Goal: Task Accomplishment & Management: Manage account settings

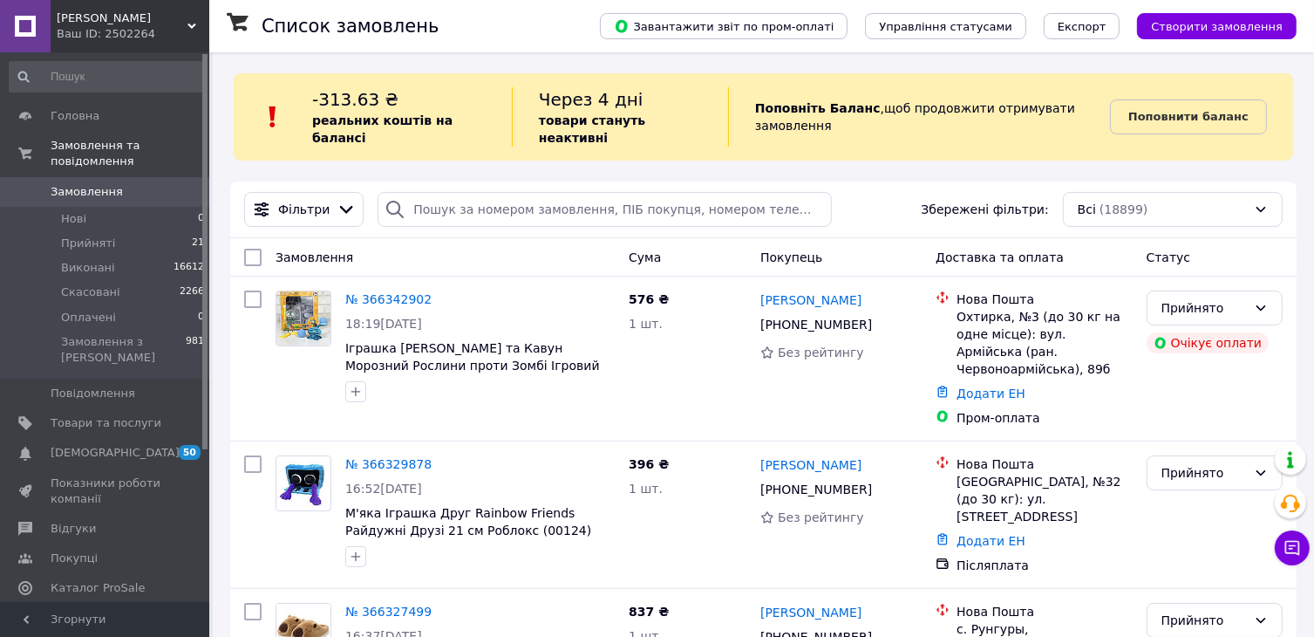
click at [360, 292] on link "№ 366342902" at bounding box center [388, 299] width 86 height 14
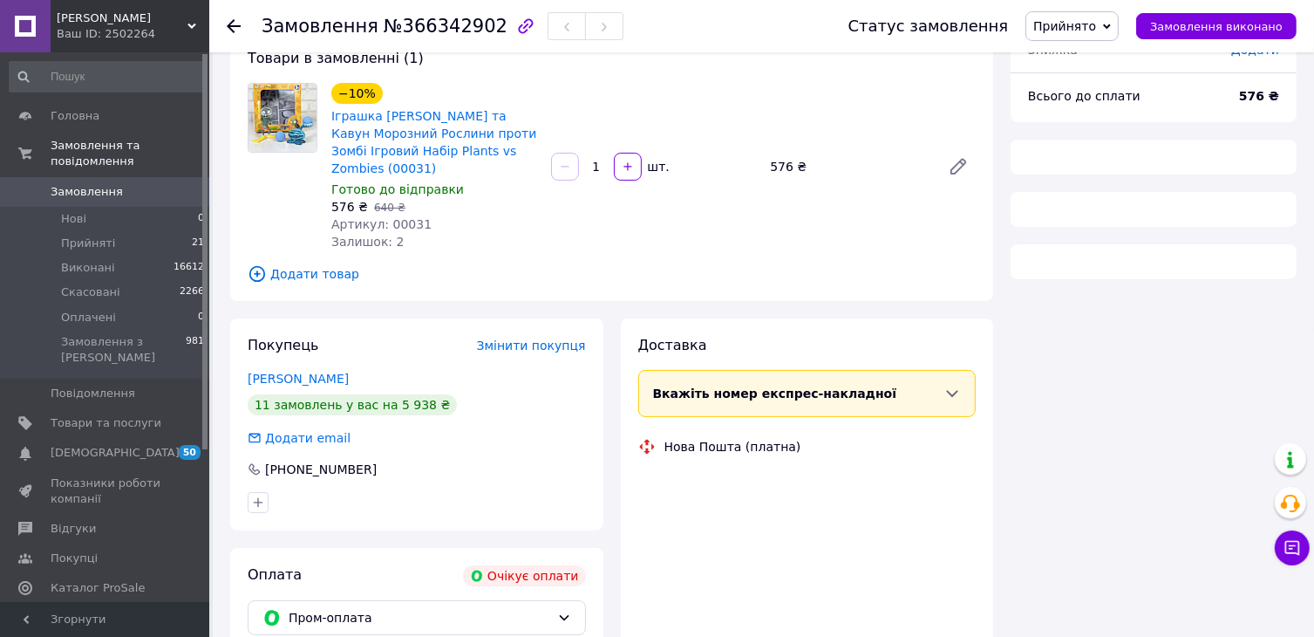
scroll to position [307, 0]
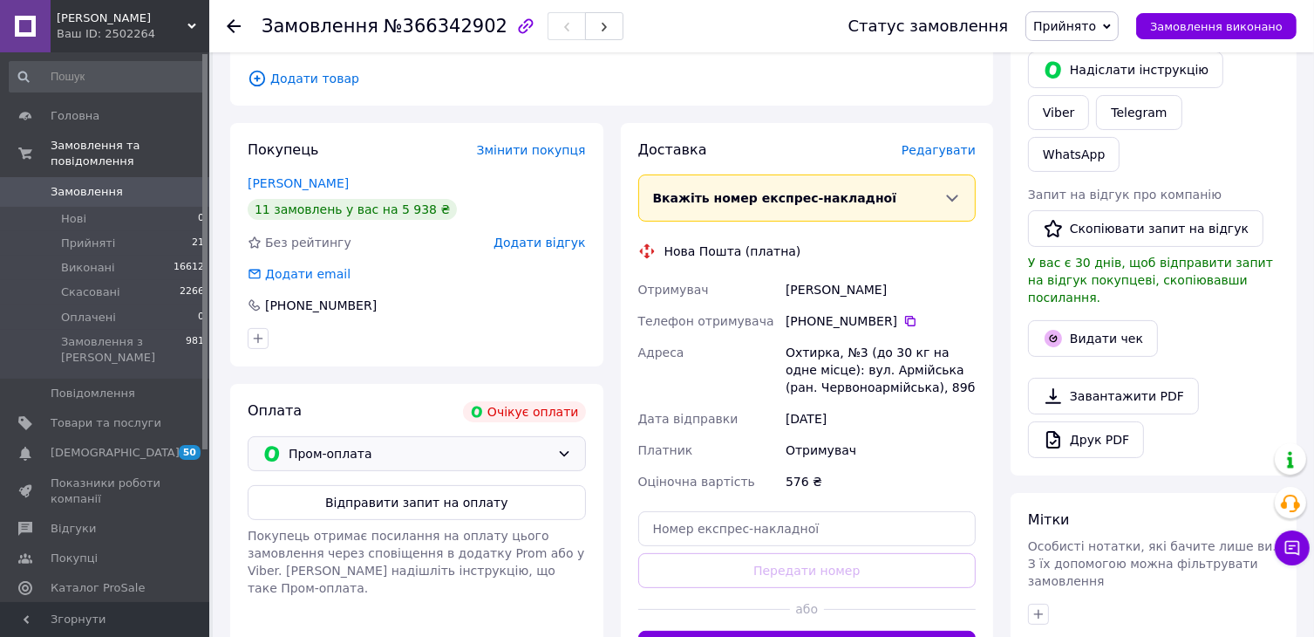
click at [414, 444] on div "Пром-оплата" at bounding box center [417, 453] width 338 height 35
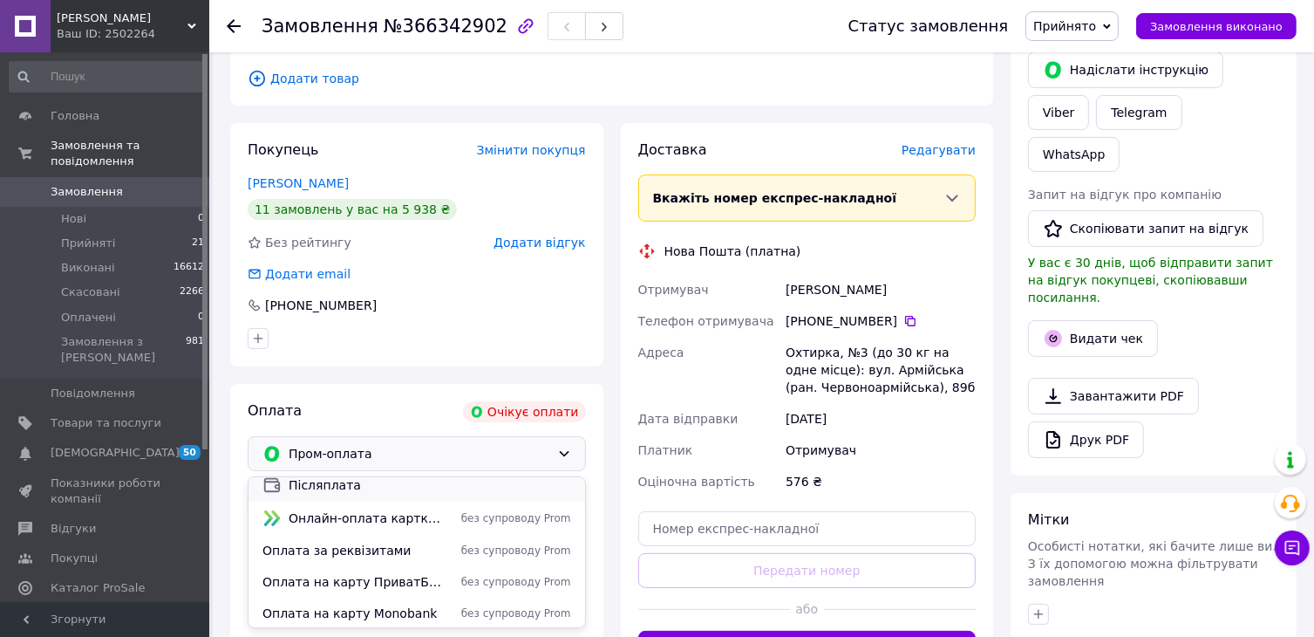
scroll to position [43, 0]
click at [399, 518] on span "Онлайн-оплата карткою Visa, Mastercard - LiqPay" at bounding box center [367, 516] width 156 height 17
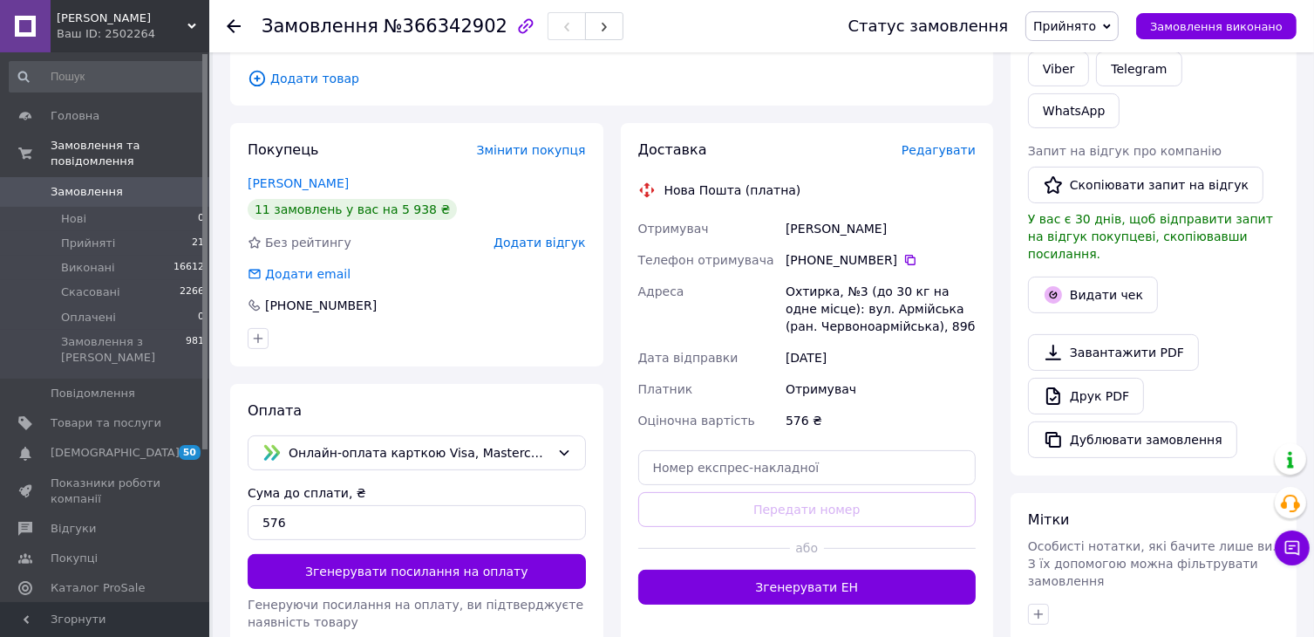
click at [387, 572] on button "Згенерувати посилання на оплату" at bounding box center [417, 571] width 338 height 35
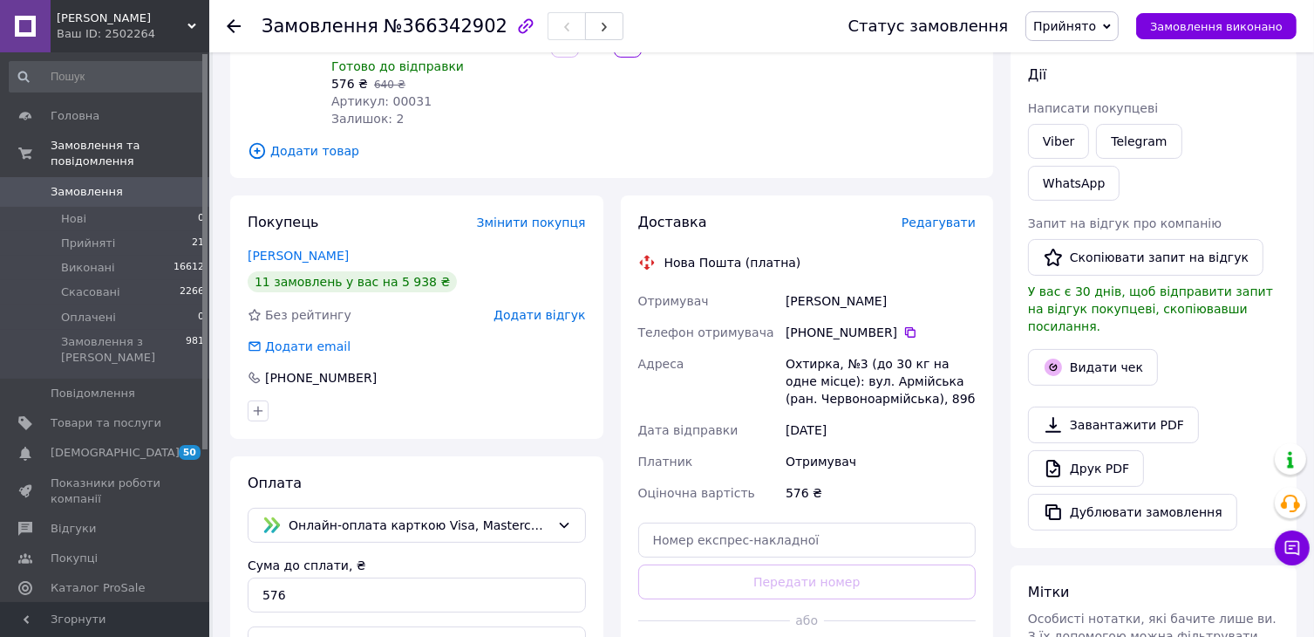
scroll to position [45, 0]
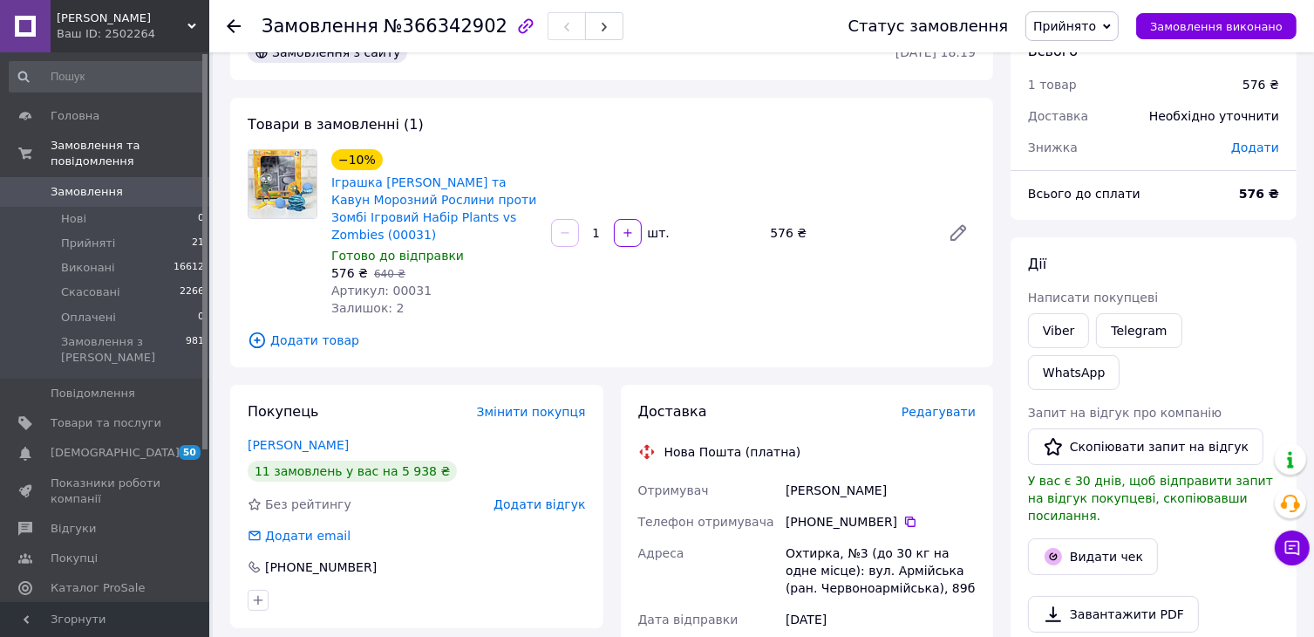
click at [1256, 145] on span "Додати" at bounding box center [1255, 147] width 48 height 14
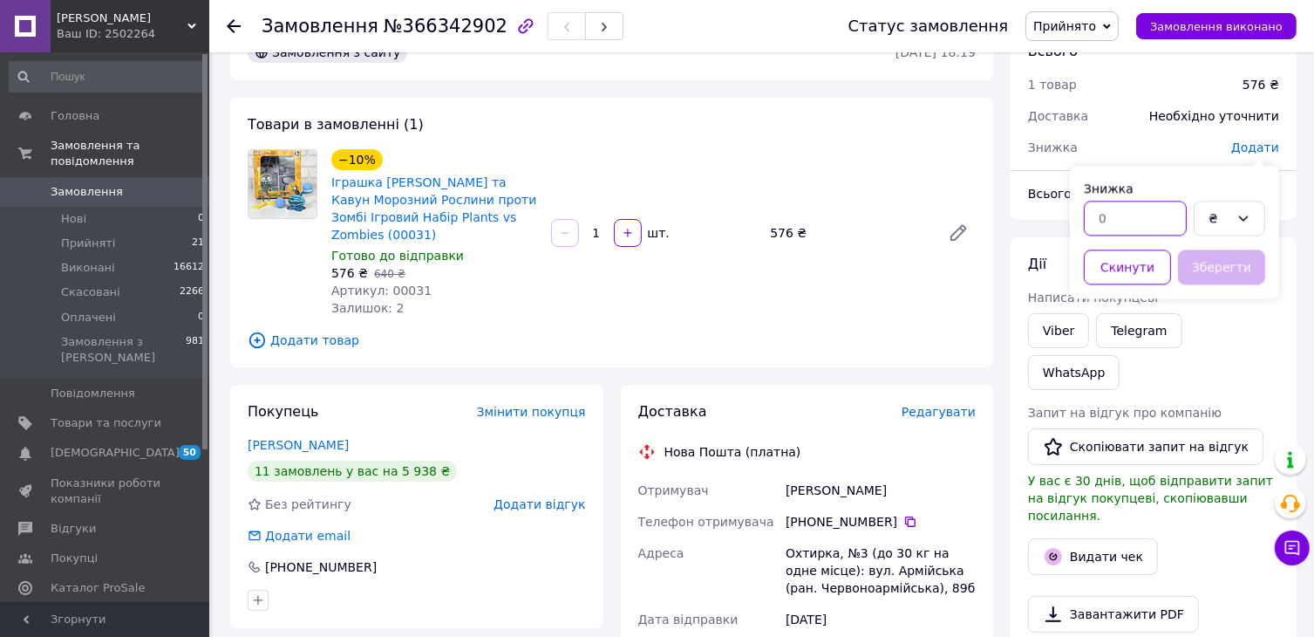
click at [1144, 211] on input "text" at bounding box center [1135, 218] width 103 height 35
type input "30"
click at [1204, 269] on button "Зберегти" at bounding box center [1221, 266] width 87 height 35
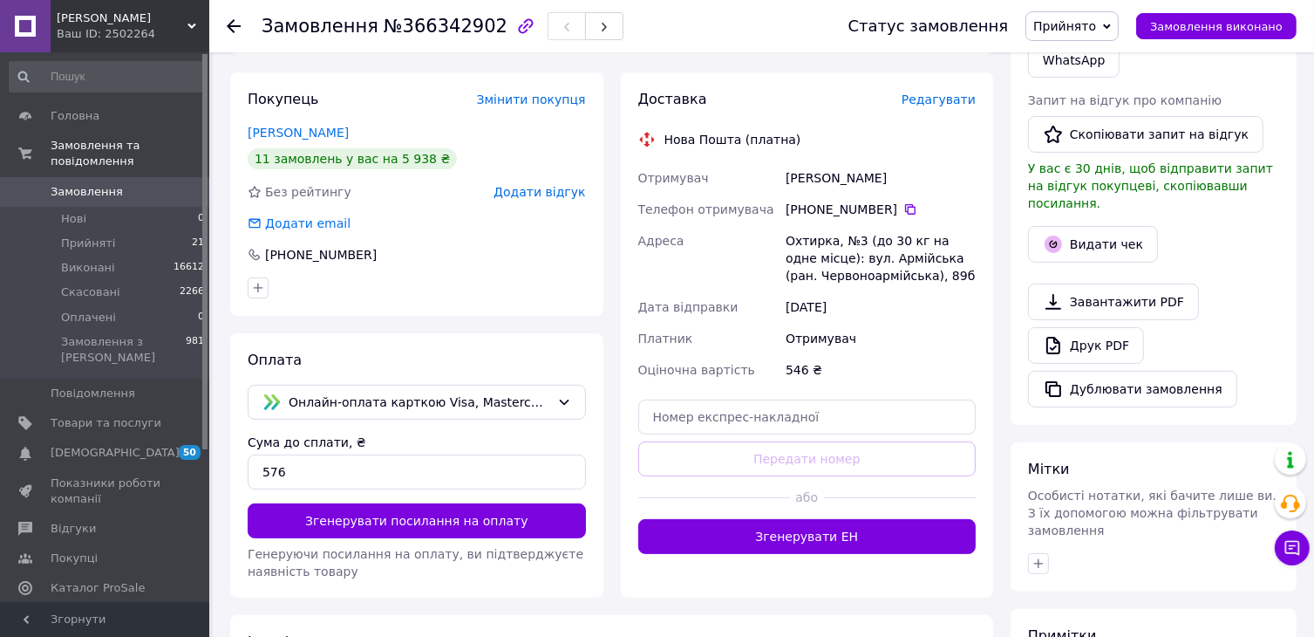
scroll to position [584, 0]
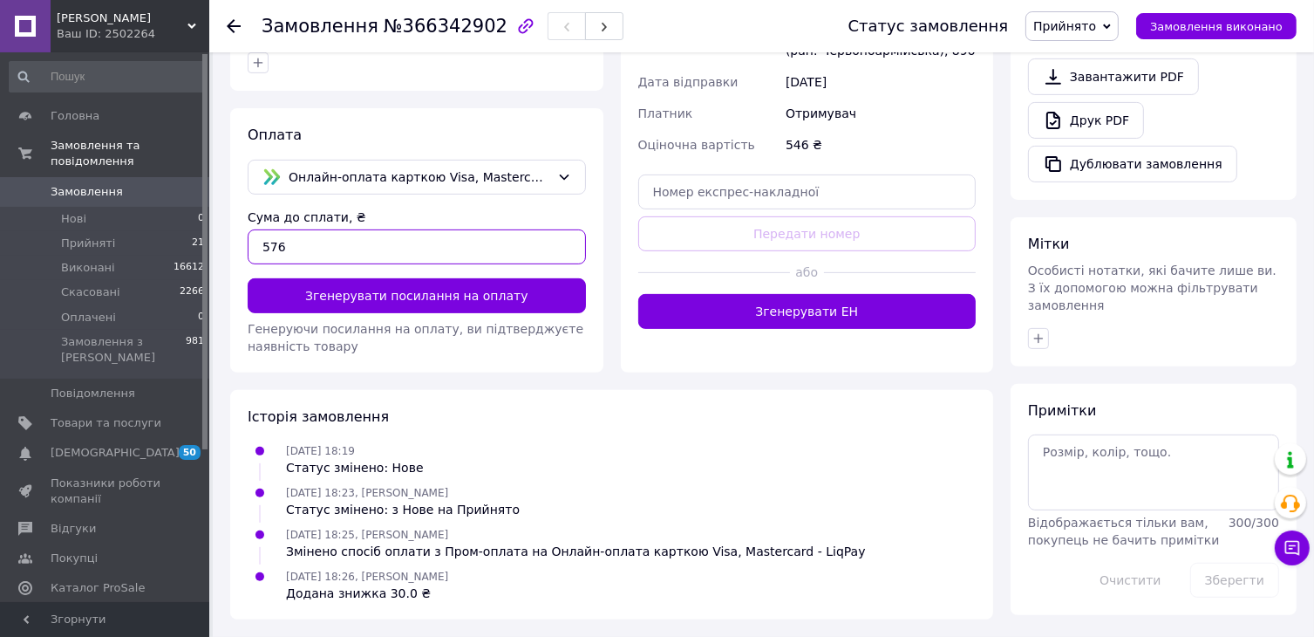
click at [315, 245] on input "576" at bounding box center [417, 246] width 338 height 35
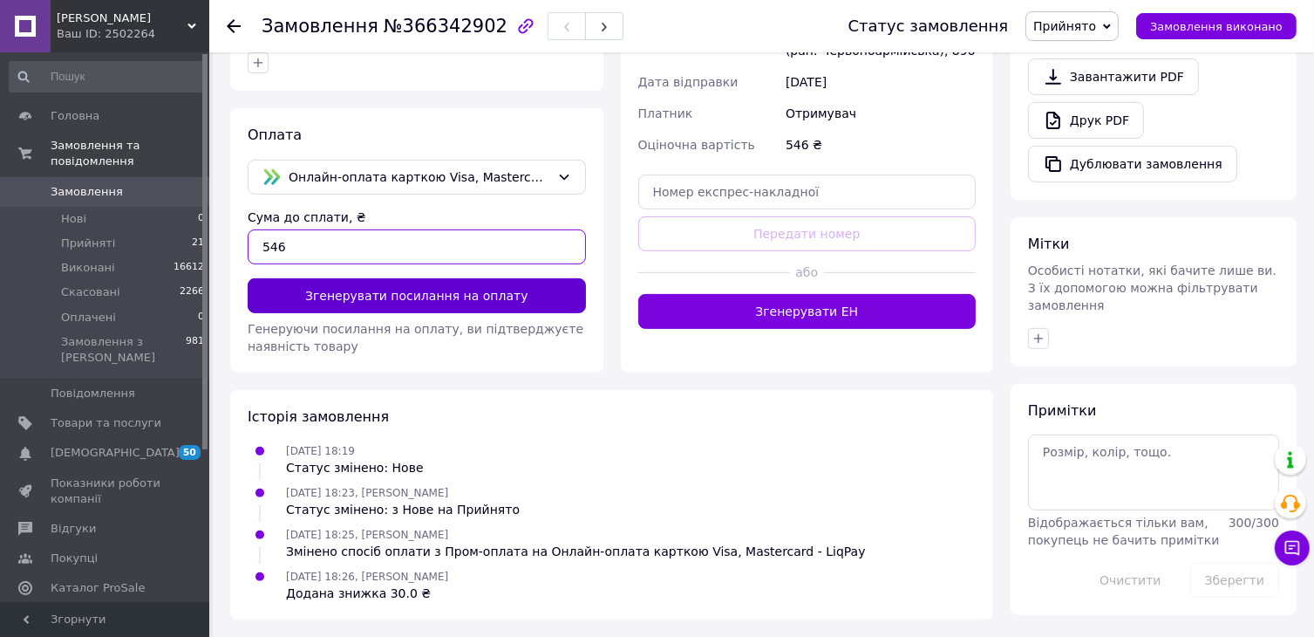
type input "546"
click at [463, 298] on button "Згенерувати посилання на оплату" at bounding box center [417, 295] width 338 height 35
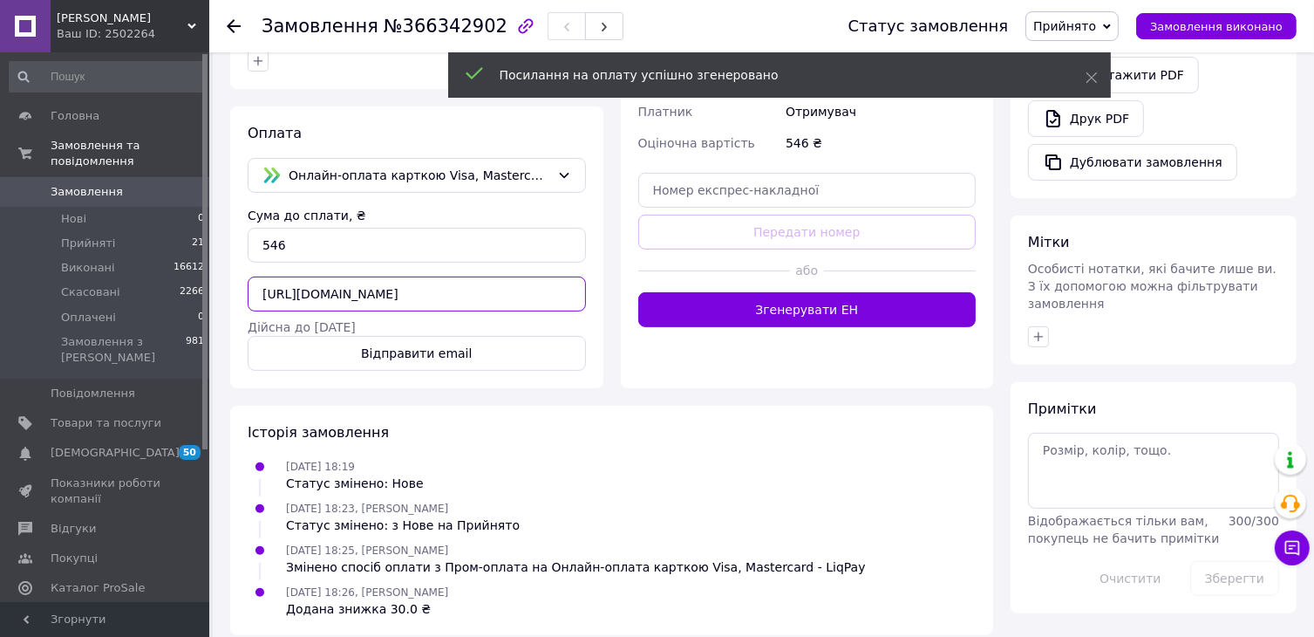
scroll to position [0, 235]
drag, startPoint x: 261, startPoint y: 297, endPoint x: 707, endPoint y: 269, distance: 447.4
click at [707, 269] on div "Покупець Змінити покупця [PERSON_NAME] 11 замовлень у вас на 5 938 ₴ Без рейтин…" at bounding box center [612, 117] width 781 height 542
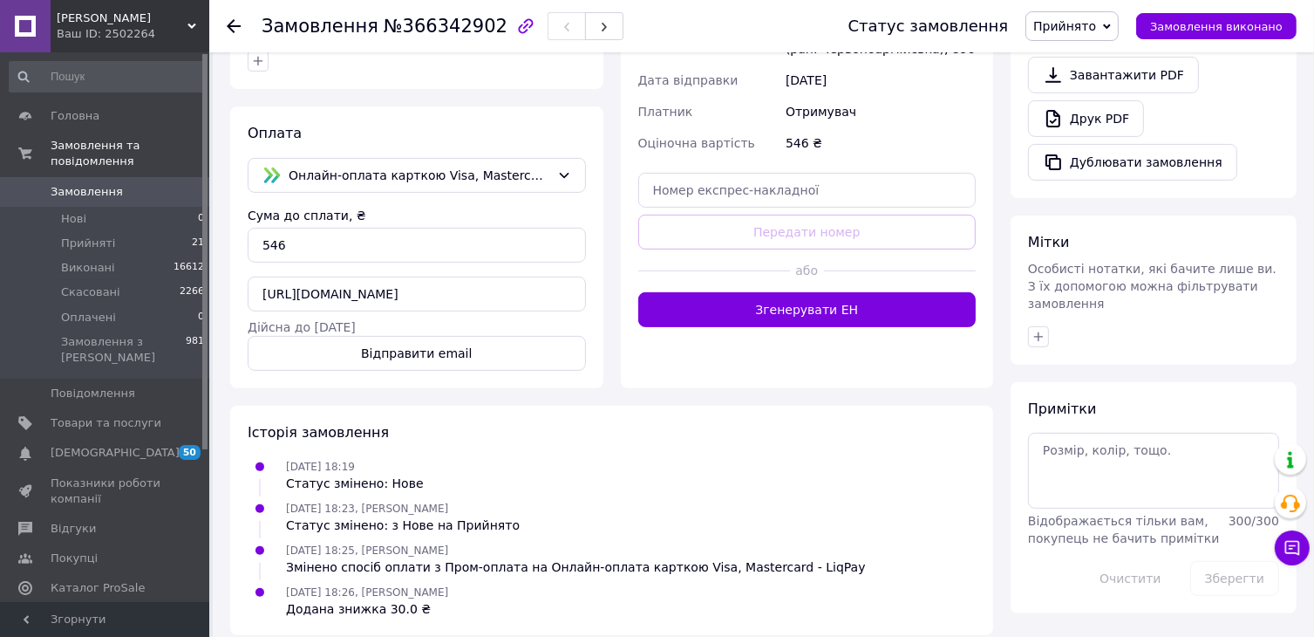
scroll to position [0, 0]
click at [92, 184] on span "Замовлення" at bounding box center [87, 192] width 72 height 16
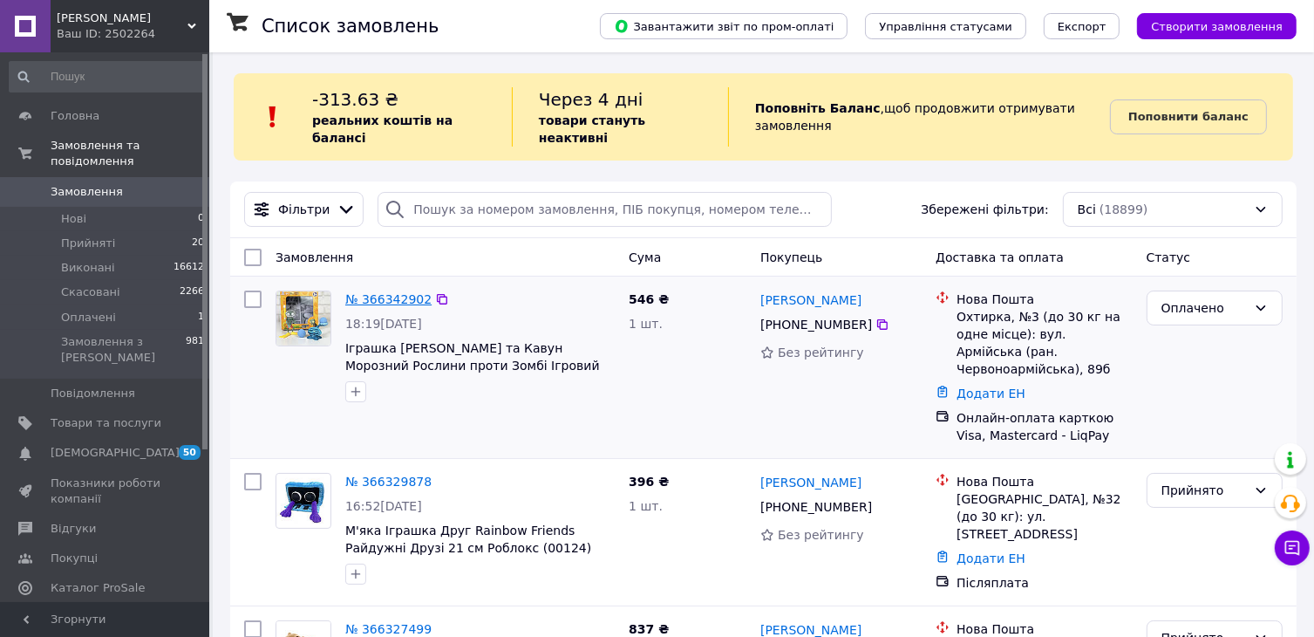
click at [406, 292] on link "№ 366342902" at bounding box center [388, 299] width 86 height 14
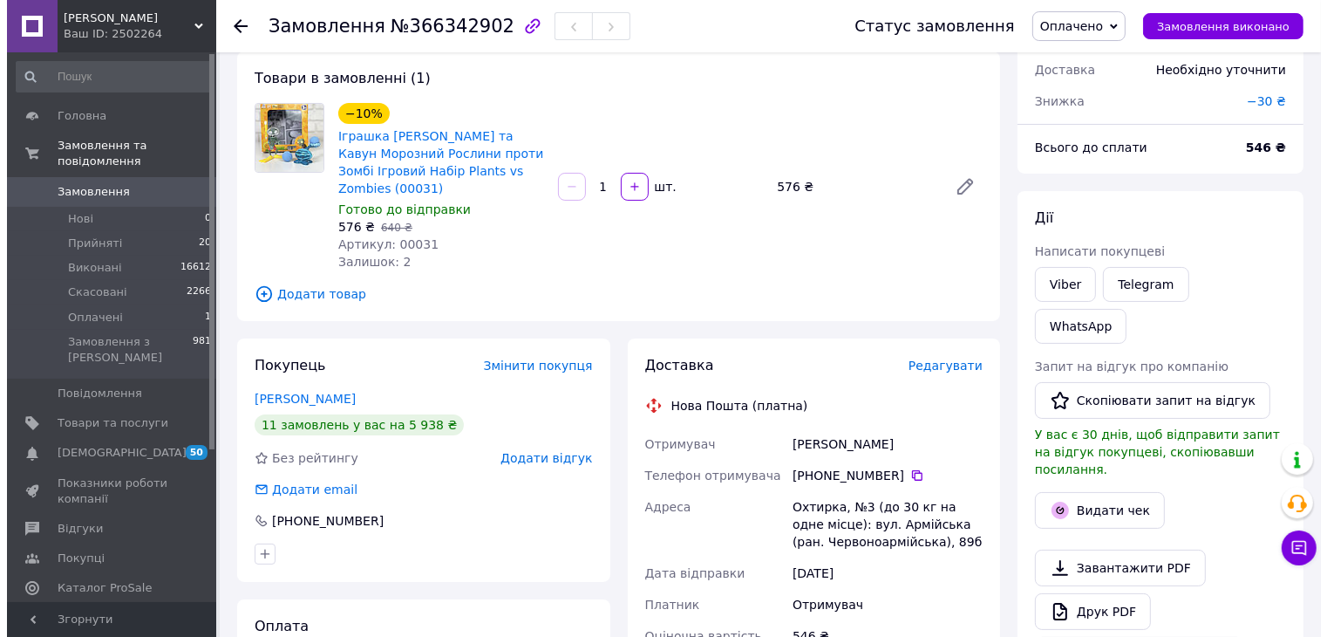
scroll to position [174, 0]
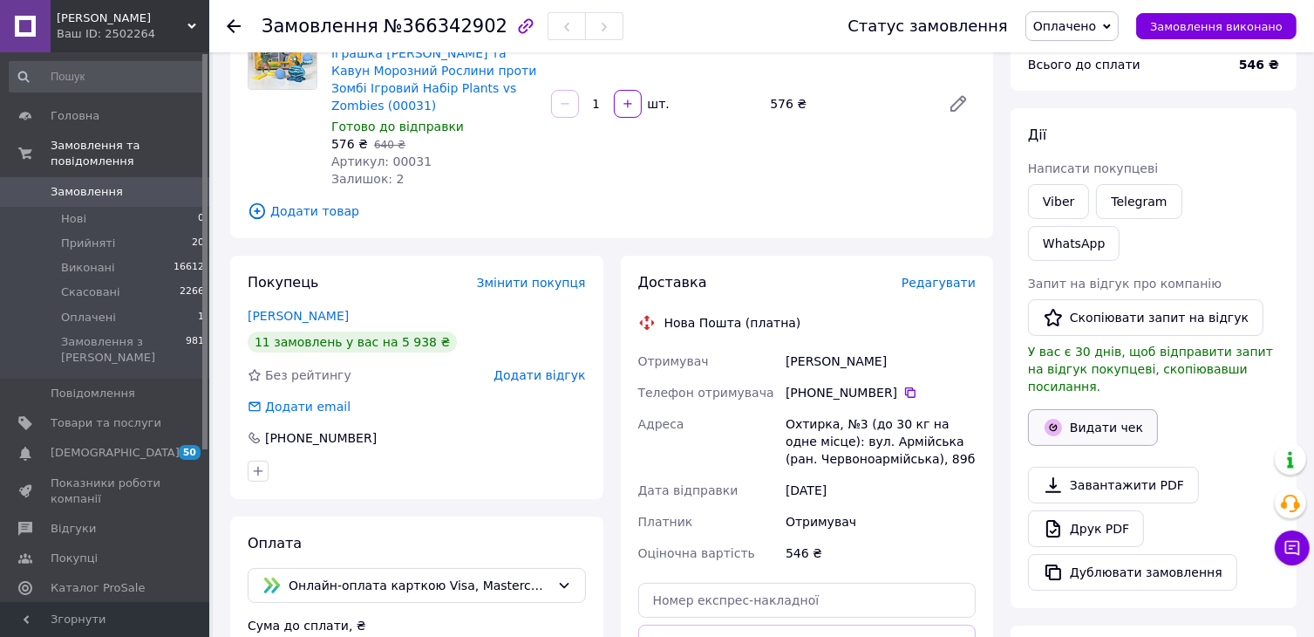
click at [1123, 409] on button "Видати чек" at bounding box center [1093, 427] width 130 height 37
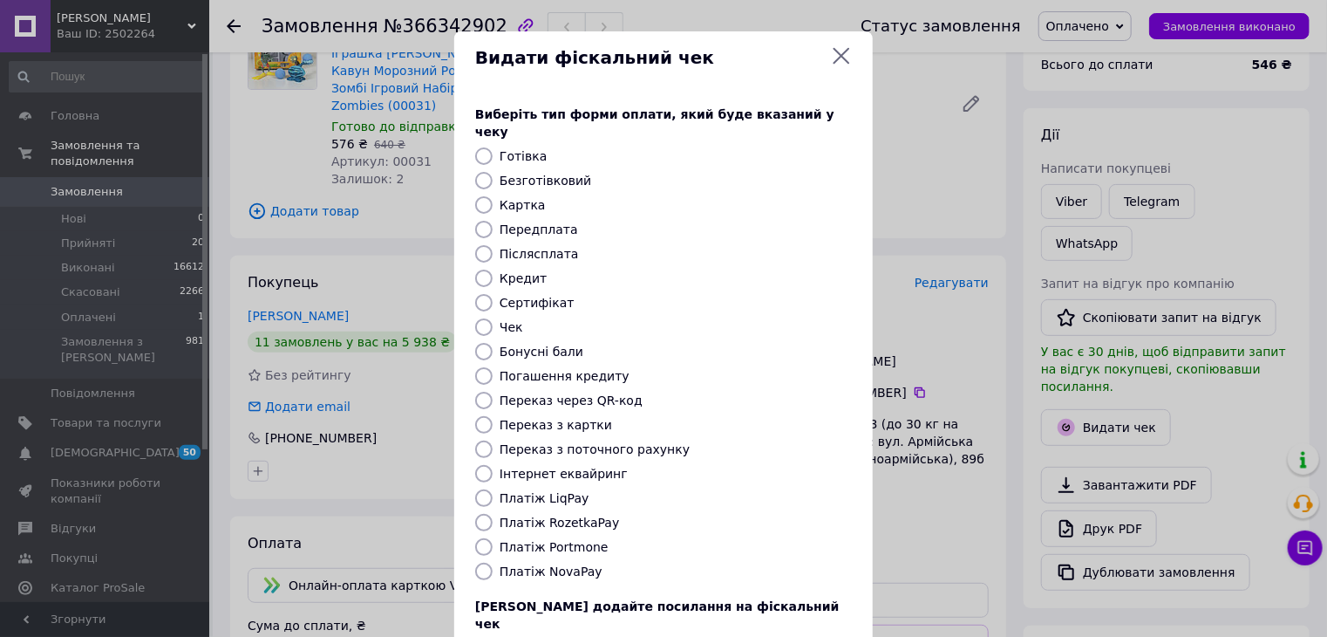
click at [548, 491] on label "Платіж LiqPay" at bounding box center [544, 498] width 89 height 14
click at [493, 489] on input "Платіж LiqPay" at bounding box center [483, 497] width 17 height 17
radio input "true"
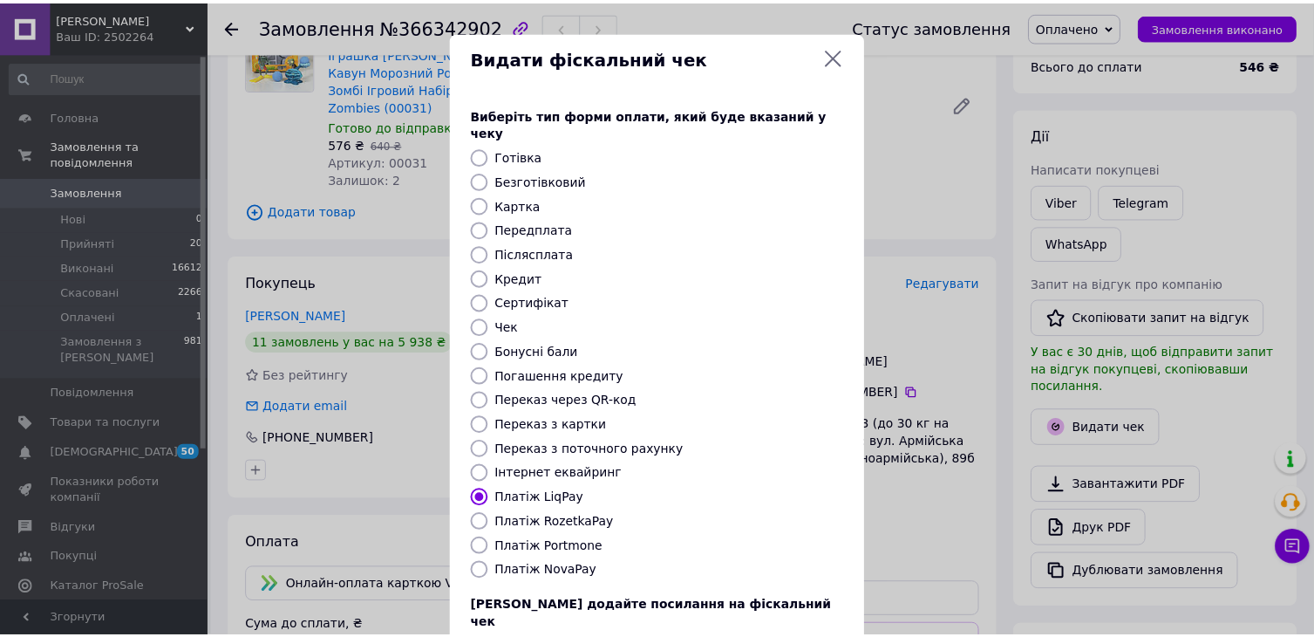
scroll to position [112, 0]
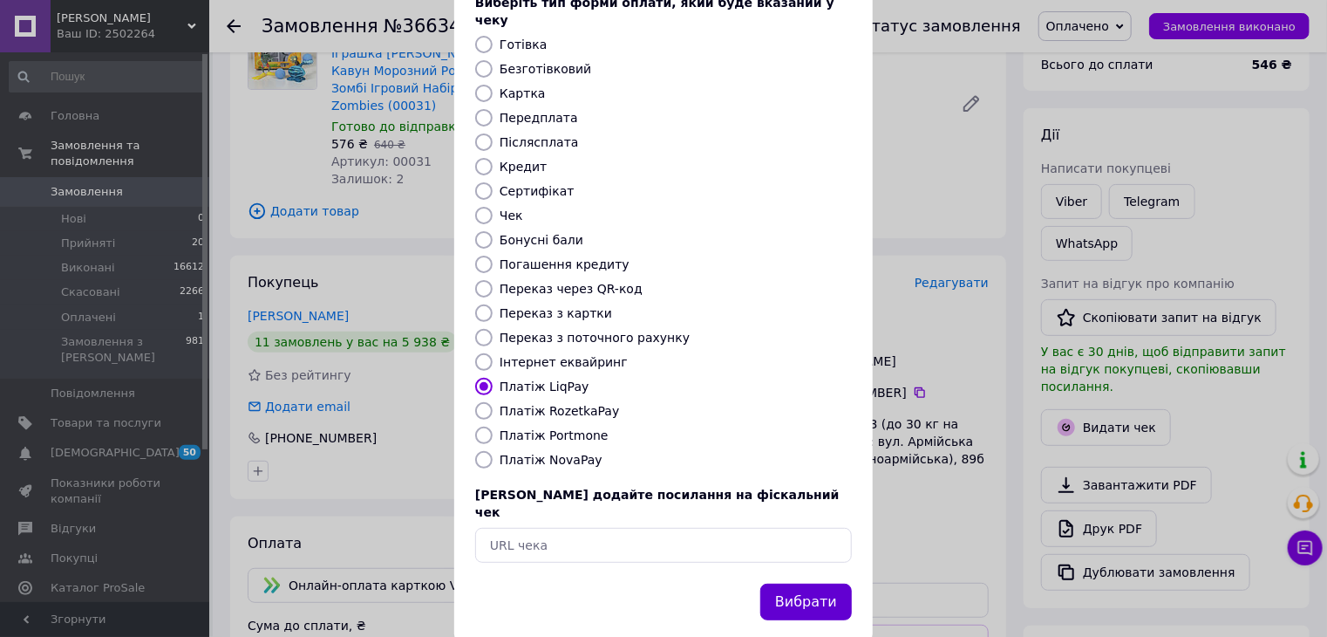
click at [793, 583] on button "Вибрати" at bounding box center [806, 601] width 92 height 37
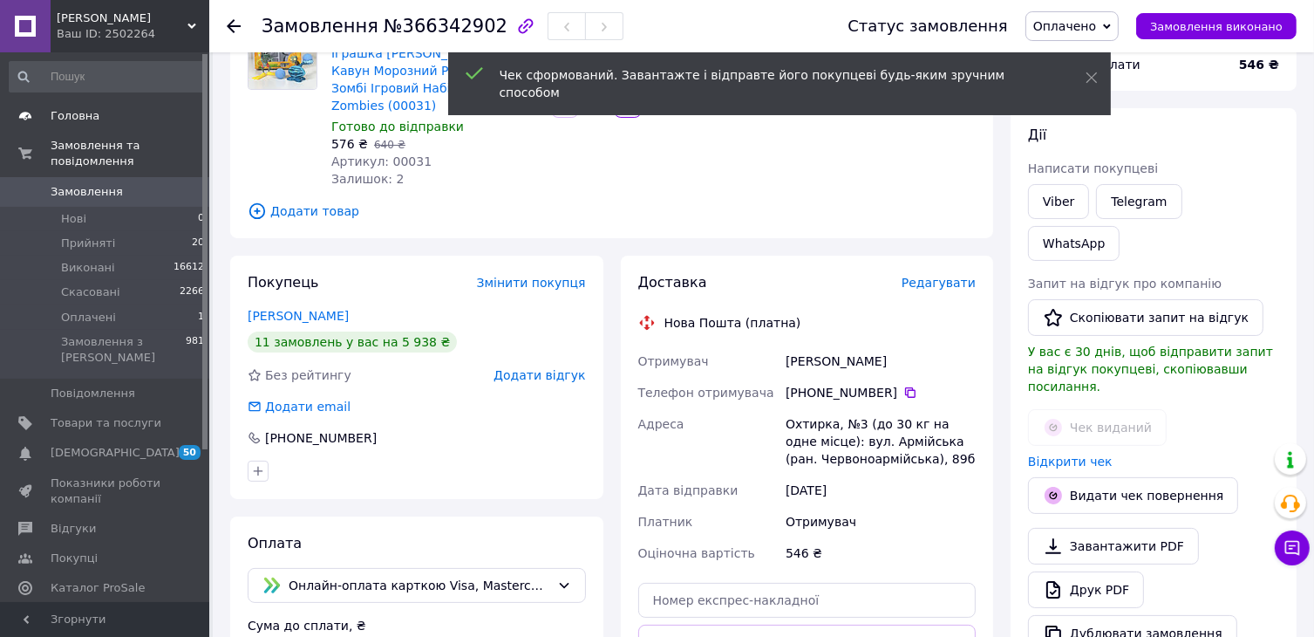
click at [58, 119] on span "Головна" at bounding box center [75, 116] width 49 height 16
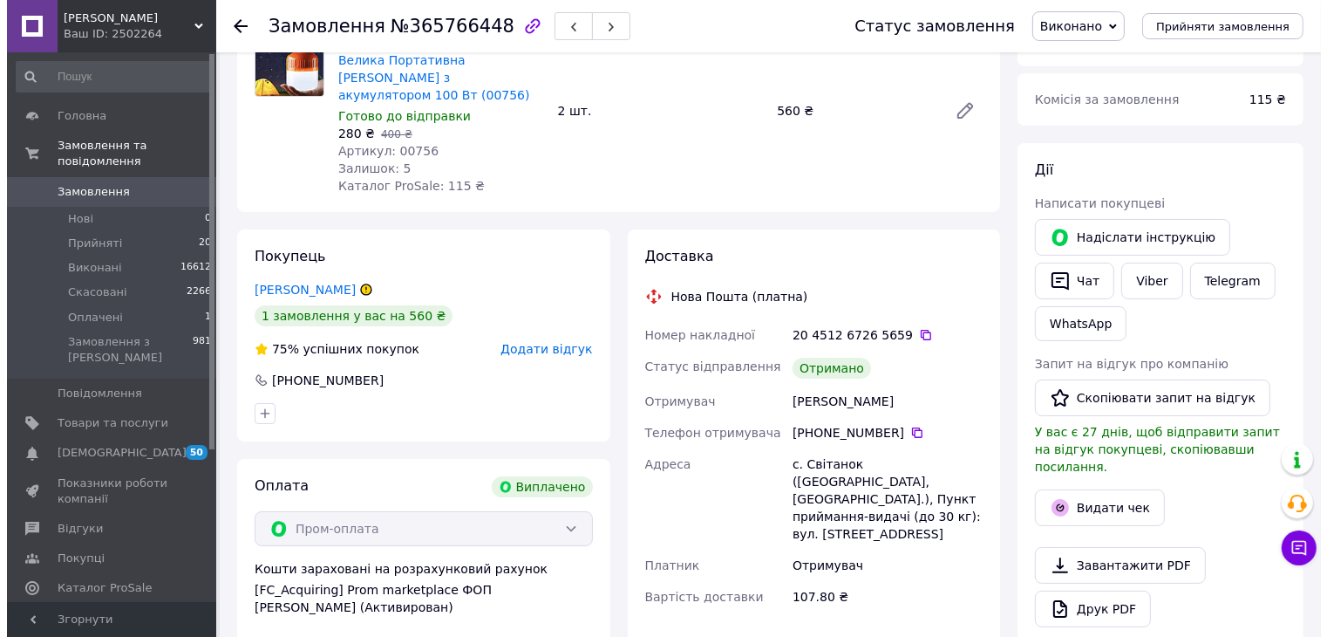
scroll to position [174, 0]
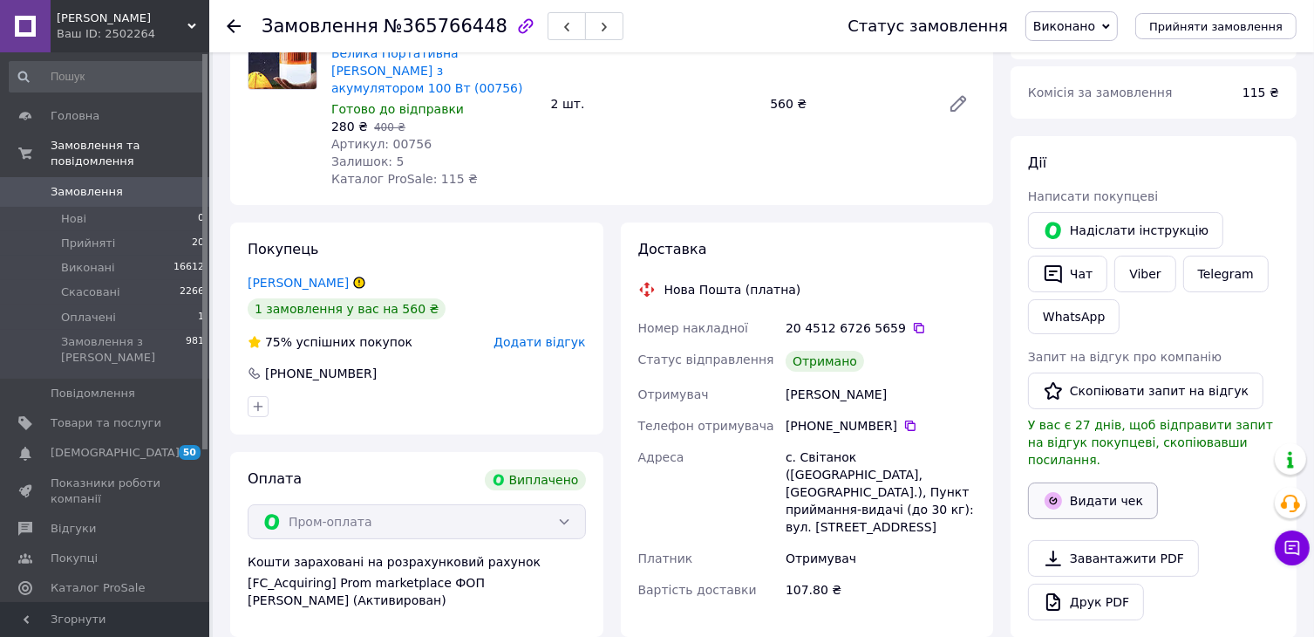
click at [1115, 486] on button "Видати чек" at bounding box center [1093, 500] width 130 height 37
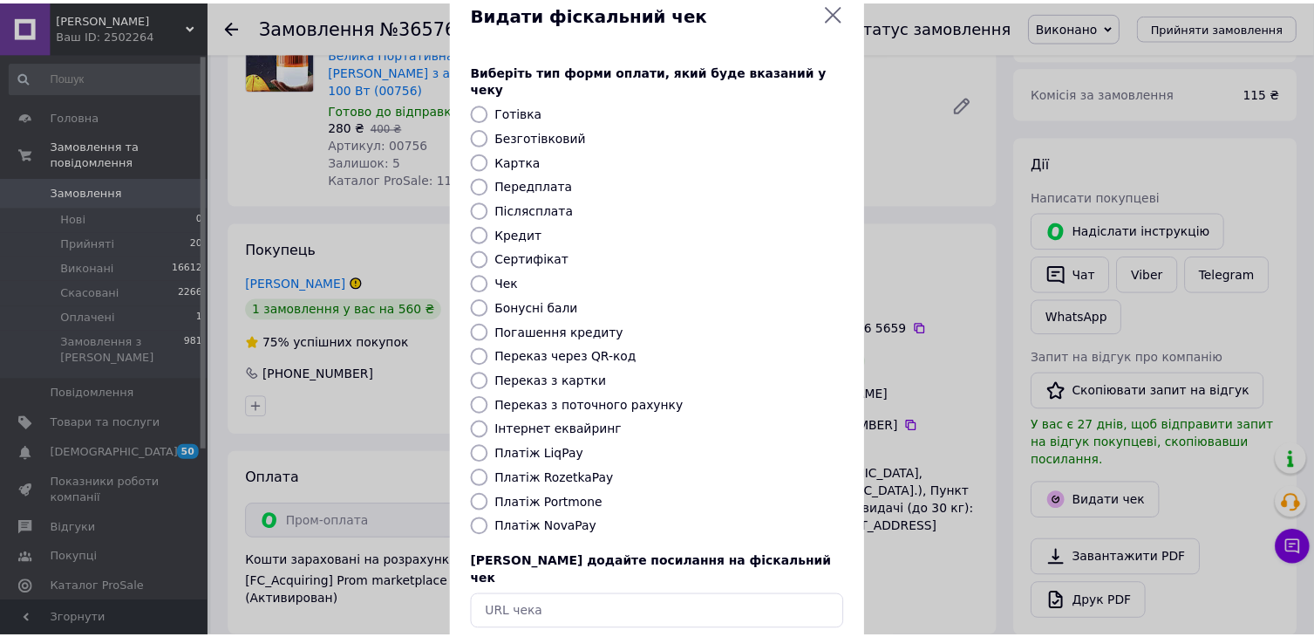
scroll to position [112, 0]
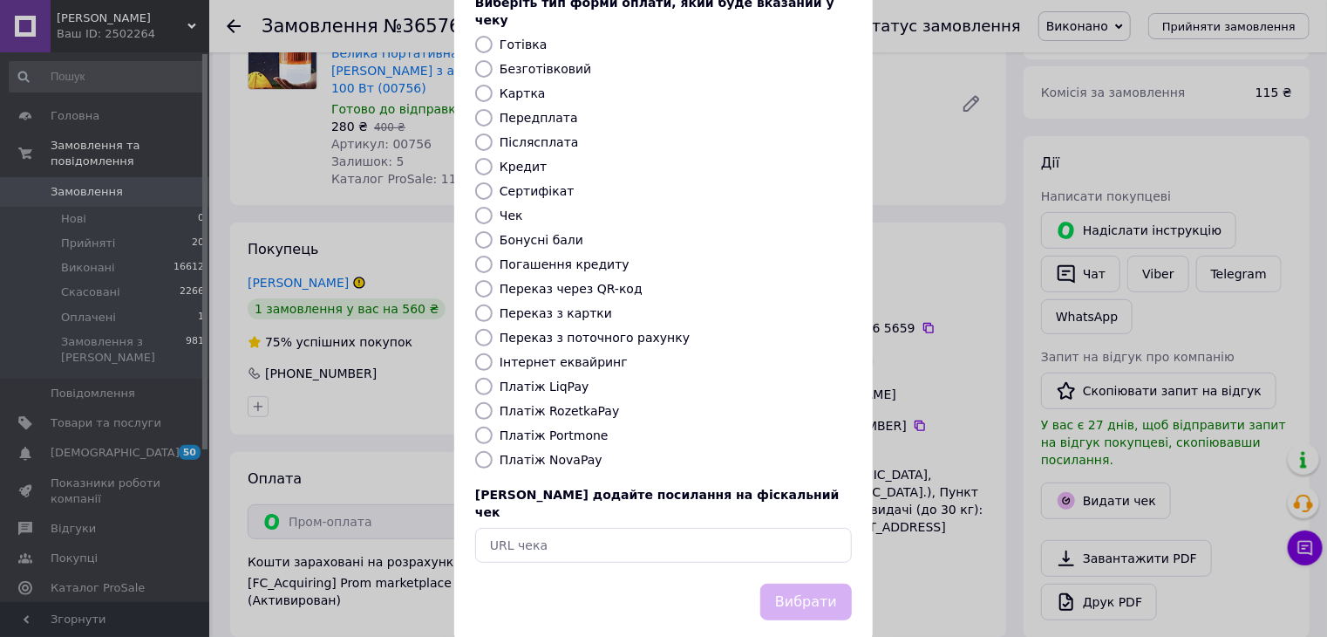
click at [569, 404] on label "Платіж RozetkaPay" at bounding box center [559, 411] width 119 height 14
click at [493, 402] on input "Платіж RozetkaPay" at bounding box center [483, 410] width 17 height 17
radio input "true"
click at [816, 583] on button "Вибрати" at bounding box center [806, 601] width 92 height 37
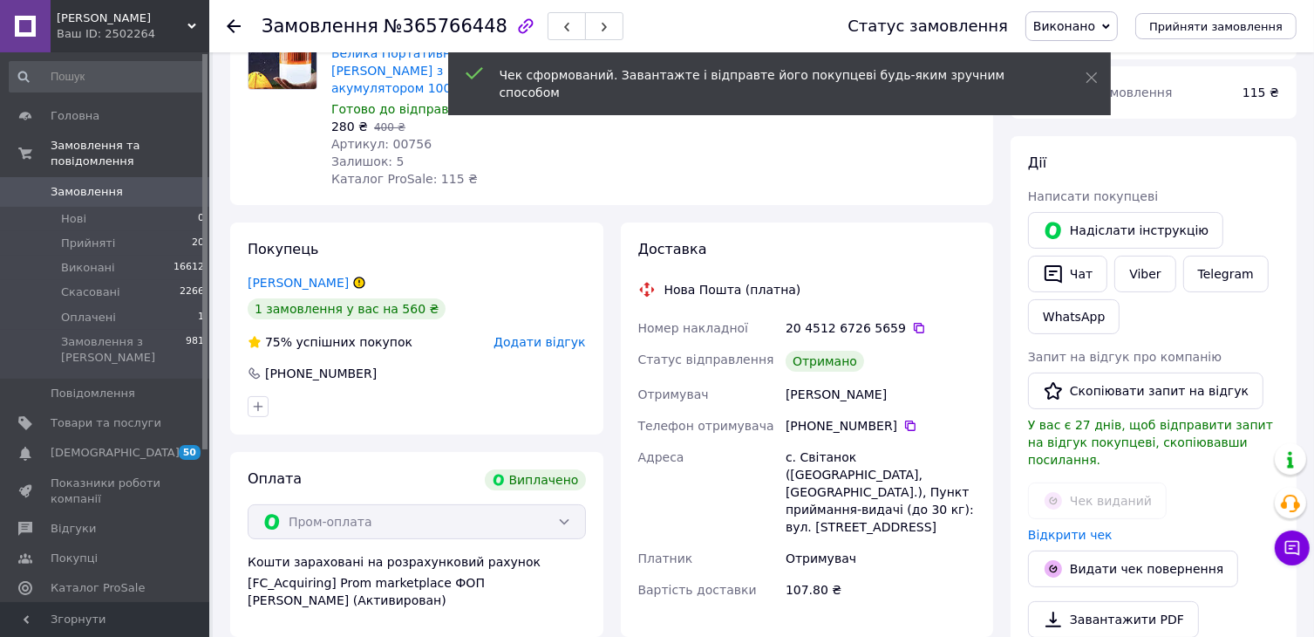
click at [65, 184] on span "Замовлення" at bounding box center [87, 192] width 72 height 16
